Goal: Register for event/course

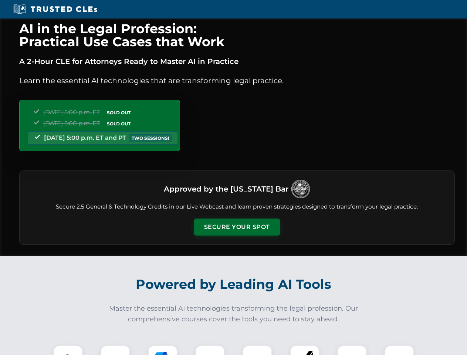
click at [237, 227] on button "Secure Your Spot" at bounding box center [237, 227] width 87 height 17
click at [68, 350] on img at bounding box center [67, 359] width 21 height 21
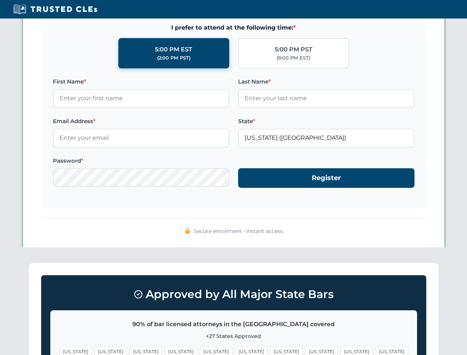
click at [270, 350] on span "[US_STATE]" at bounding box center [286, 351] width 32 height 11
click at [341, 350] on span "[US_STATE]" at bounding box center [357, 351] width 32 height 11
